Goal: Information Seeking & Learning: Understand process/instructions

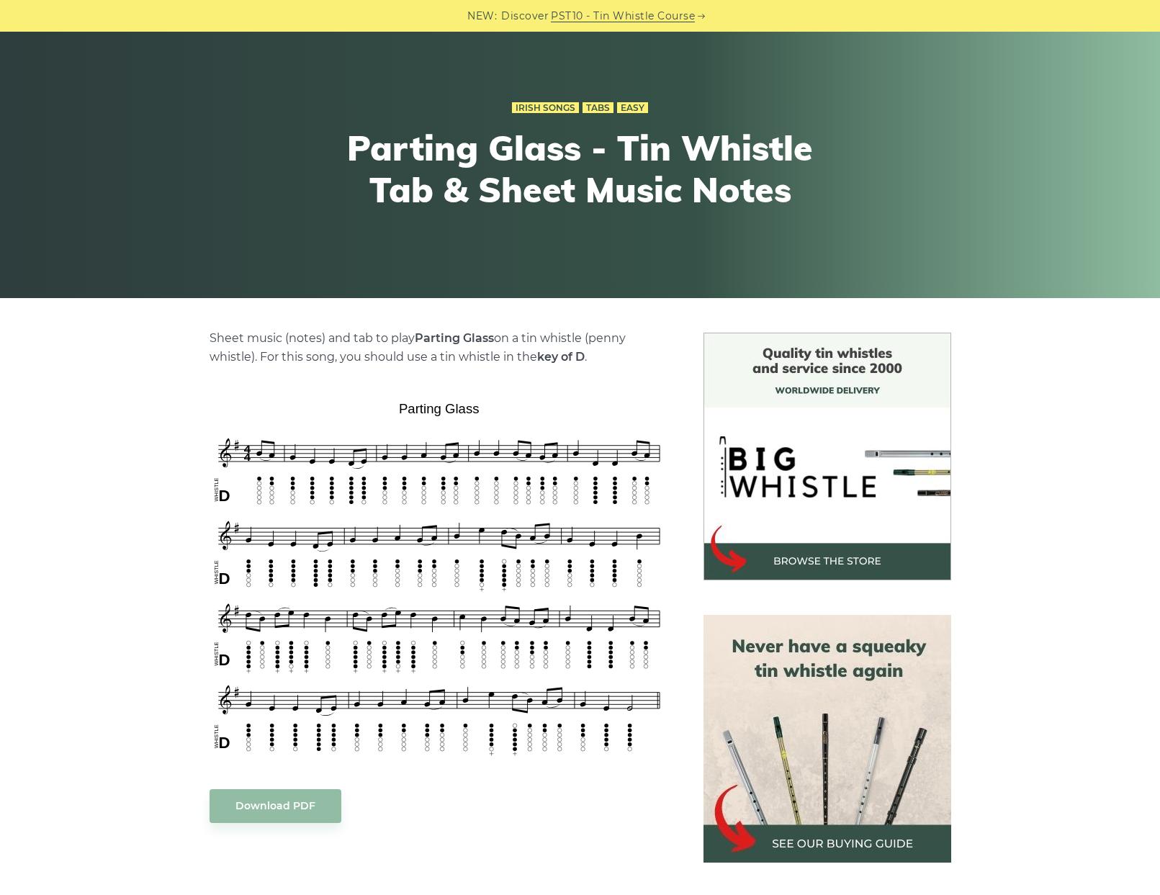
scroll to position [91, 0]
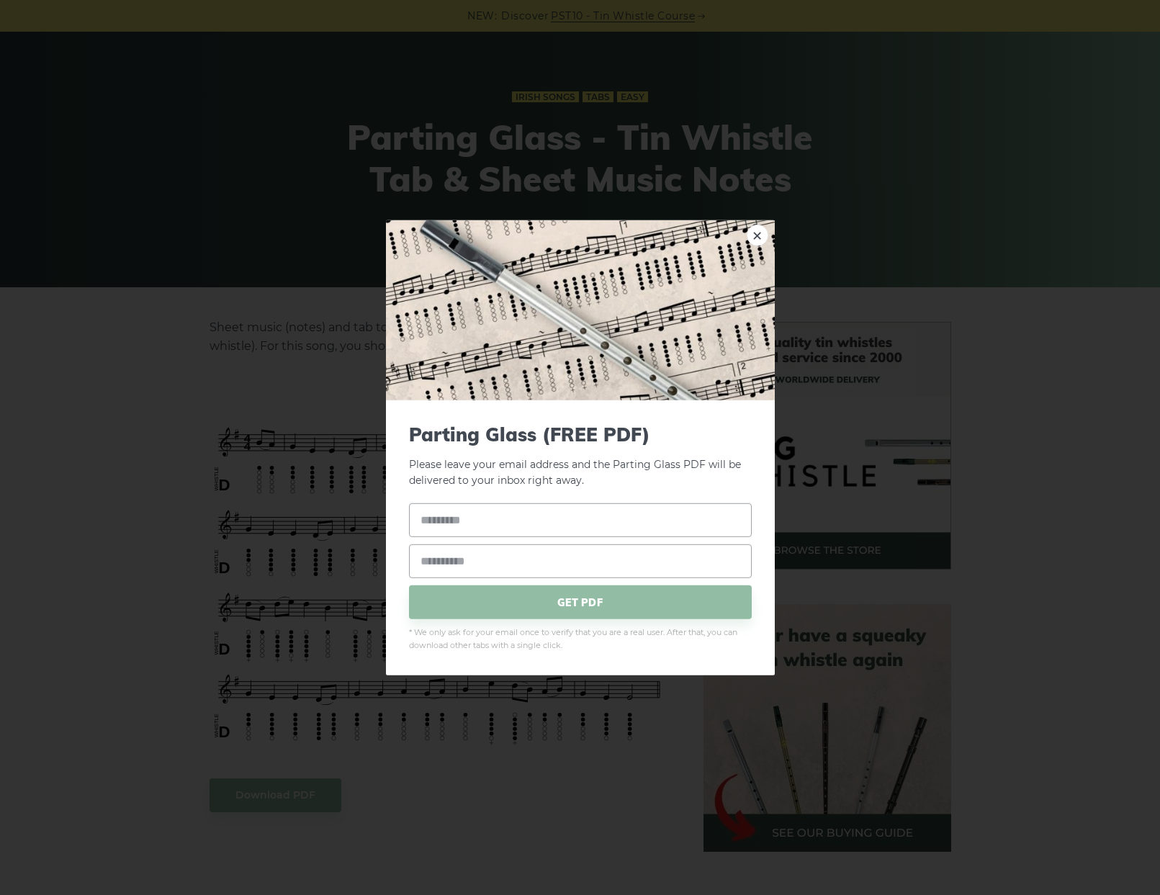
click at [103, 313] on div "× Parting Glass (FREE PDF) Please leave your email address and the Parting Glas…" at bounding box center [580, 447] width 1160 height 895
click at [755, 238] on link "×" at bounding box center [758, 235] width 22 height 22
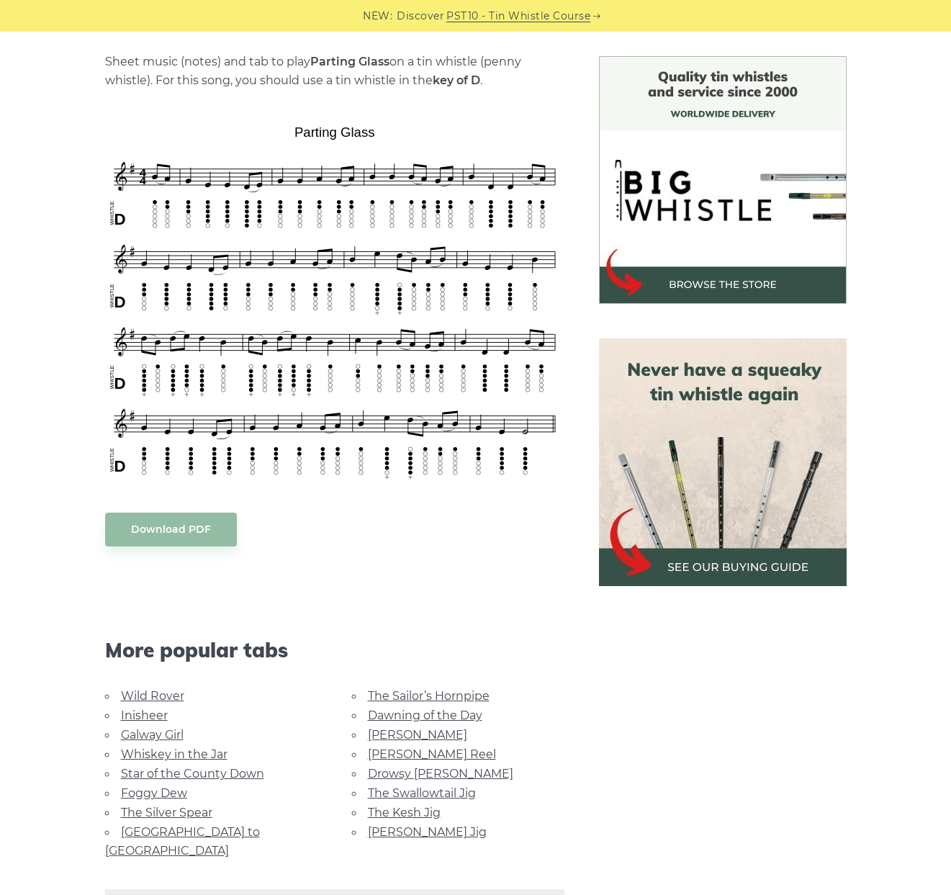
scroll to position [0, 0]
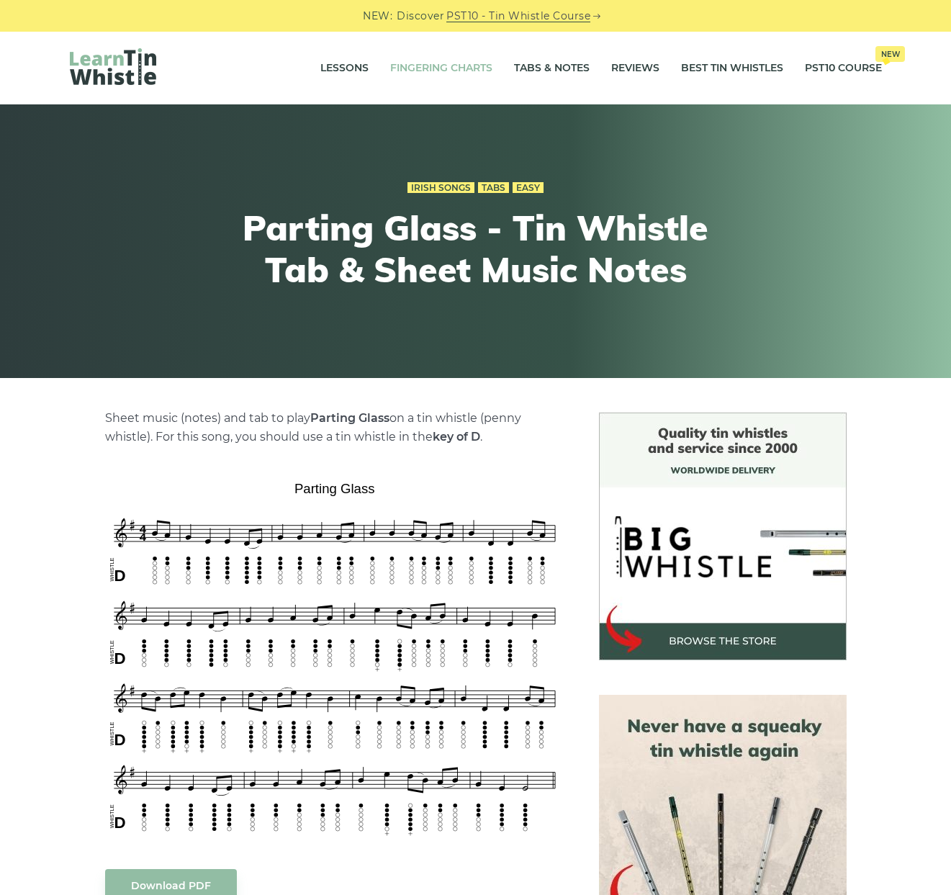
click at [439, 69] on link "Fingering Charts" at bounding box center [441, 68] width 102 height 36
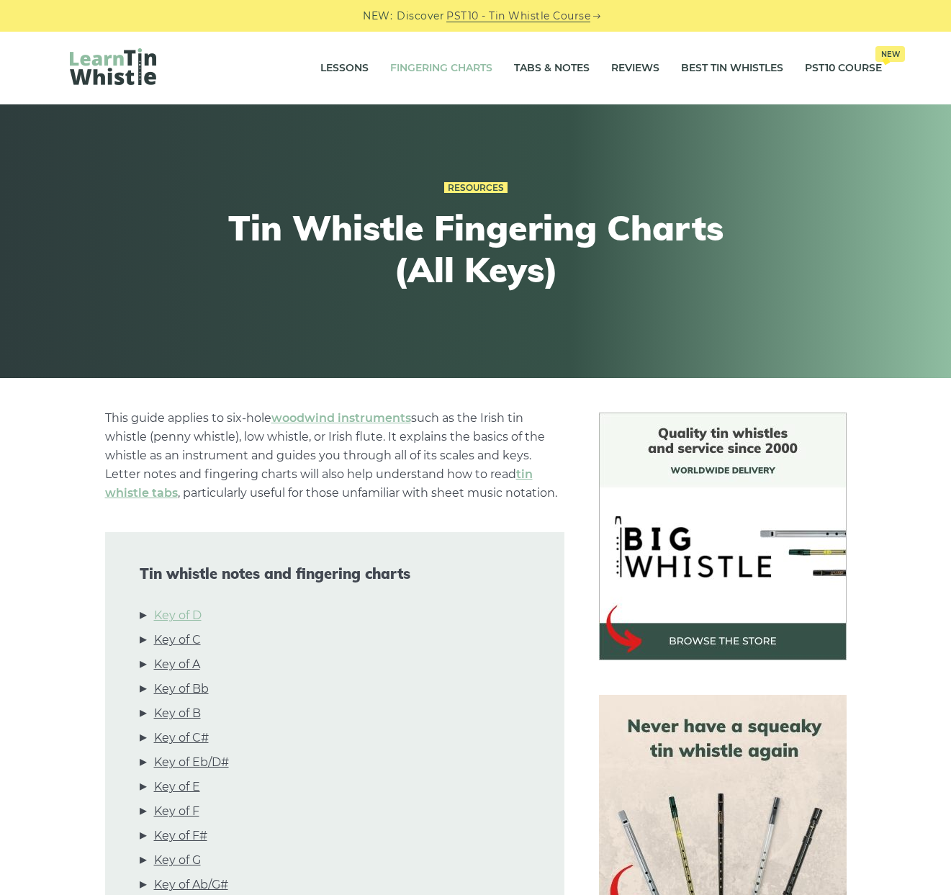
click at [175, 614] on link "Key of D" at bounding box center [178, 615] width 48 height 19
click at [186, 613] on link "Key of D" at bounding box center [178, 615] width 48 height 19
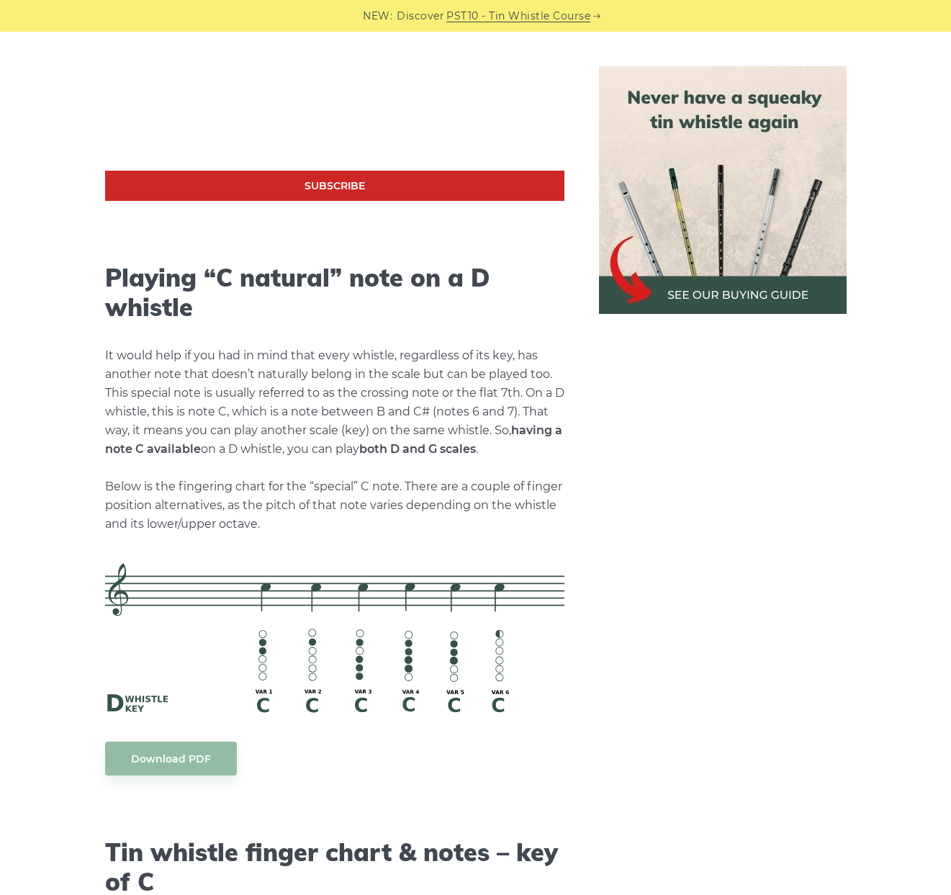
scroll to position [3407, 0]
